Goal: Download file/media

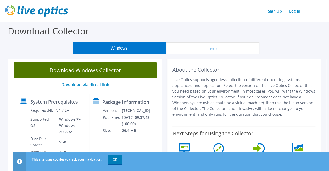
click at [115, 71] on link "Download Windows Collector" at bounding box center [85, 70] width 143 height 16
